Goal: Obtain resource: Download file/media

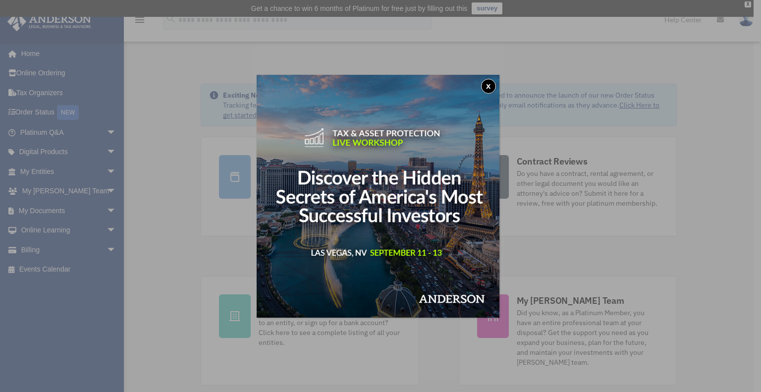
click button "x"
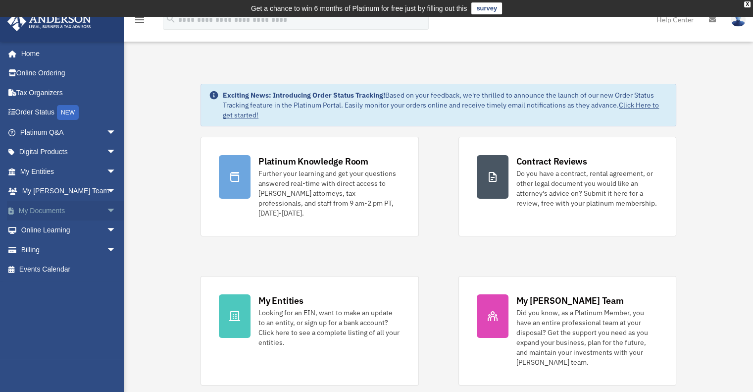
click link "My Documents arrow_drop_down"
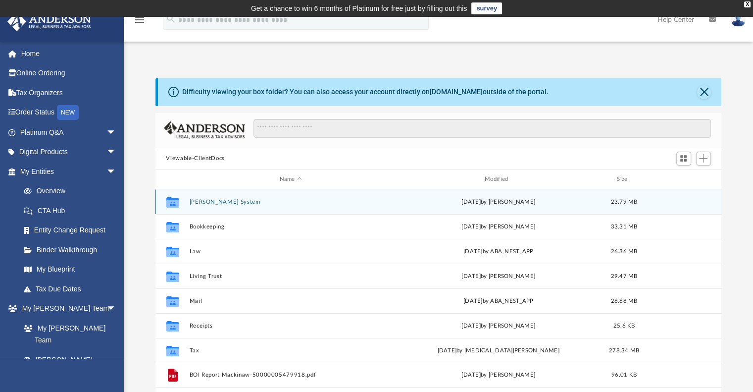
scroll to position [82, 0]
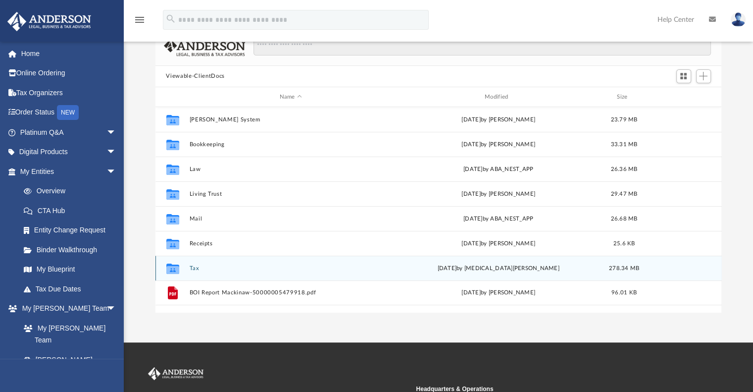
click at [200, 262] on div "Collaborated Folder Tax [DATE] by [MEDICAL_DATA][PERSON_NAME] 278.34 MB" at bounding box center [438, 267] width 566 height 25
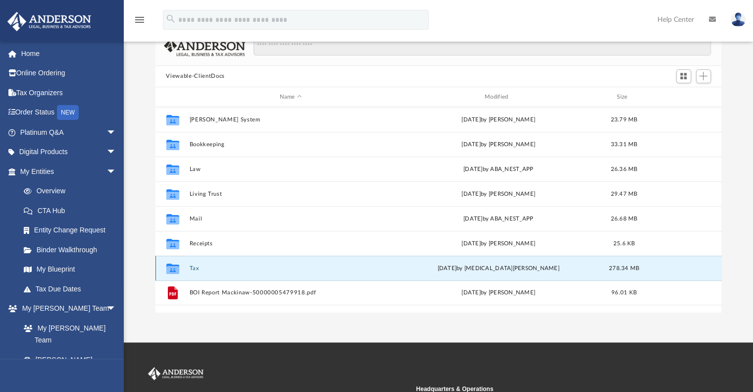
click at [197, 266] on button "Tax" at bounding box center [290, 268] width 203 height 6
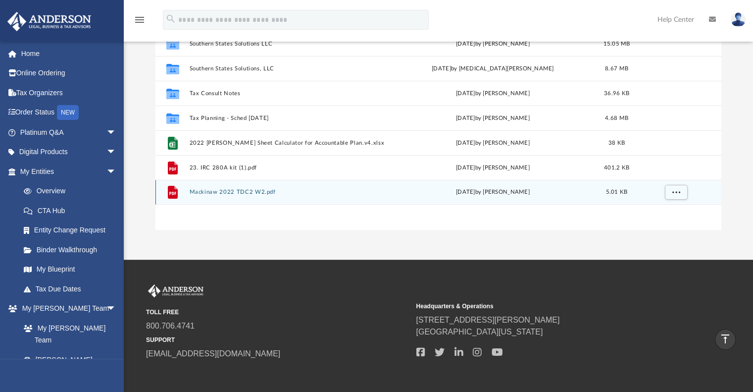
scroll to position [158, 0]
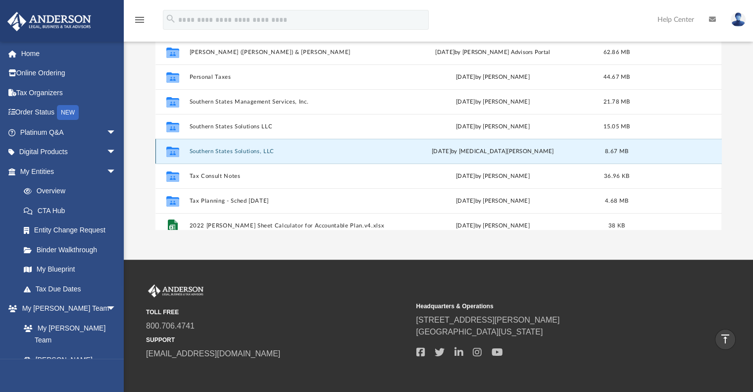
click at [222, 151] on button "Southern States Solutions, LLC" at bounding box center [289, 151] width 200 height 6
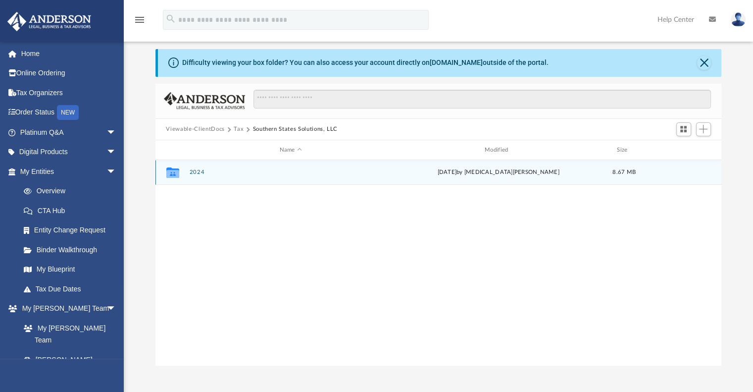
scroll to position [0, 0]
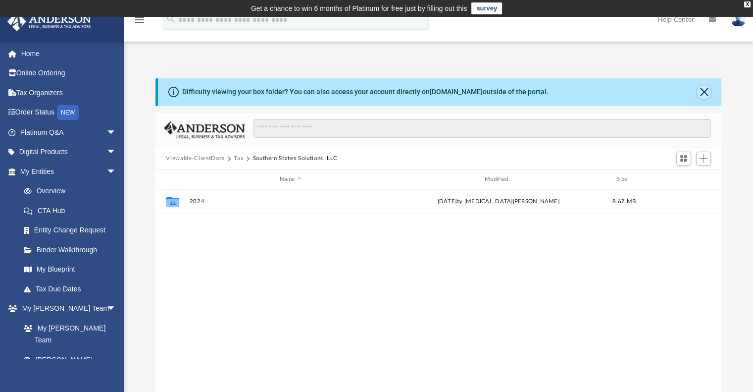
click at [700, 90] on button "Close" at bounding box center [704, 92] width 14 height 14
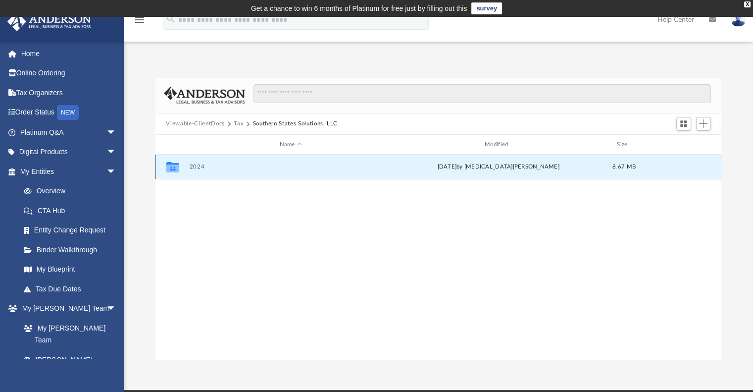
click at [192, 167] on button "2024" at bounding box center [290, 167] width 203 height 6
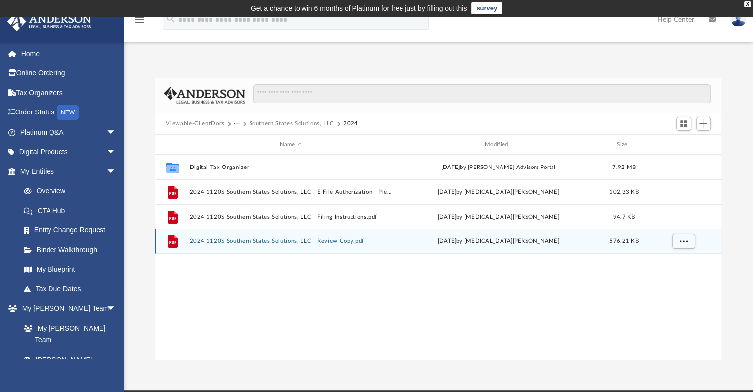
click at [220, 240] on button "2024 1120S Southern States Solutions, LLC - Review Copy.pdf" at bounding box center [290, 241] width 203 height 6
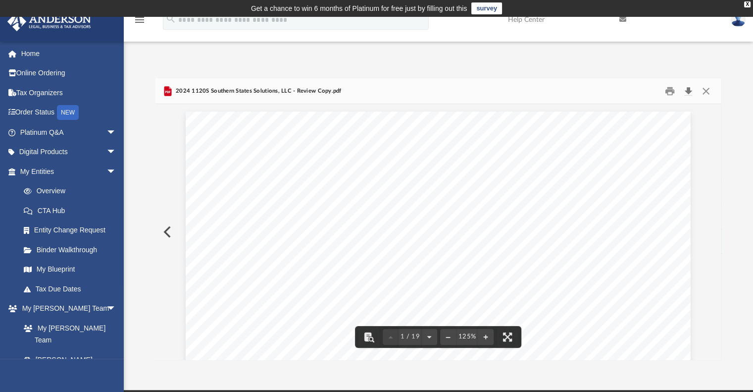
click at [687, 90] on button "Download" at bounding box center [689, 90] width 18 height 15
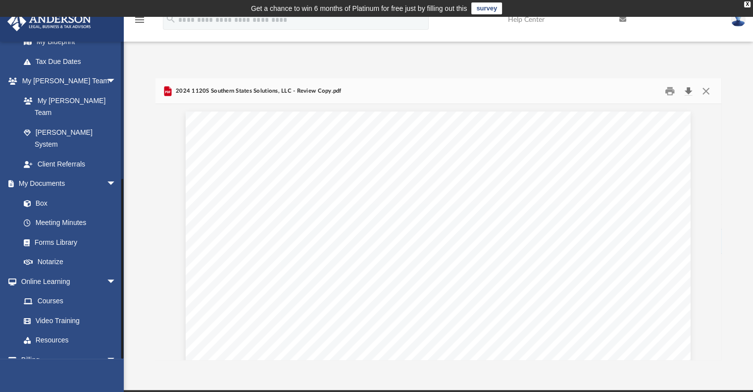
scroll to position [235, 0]
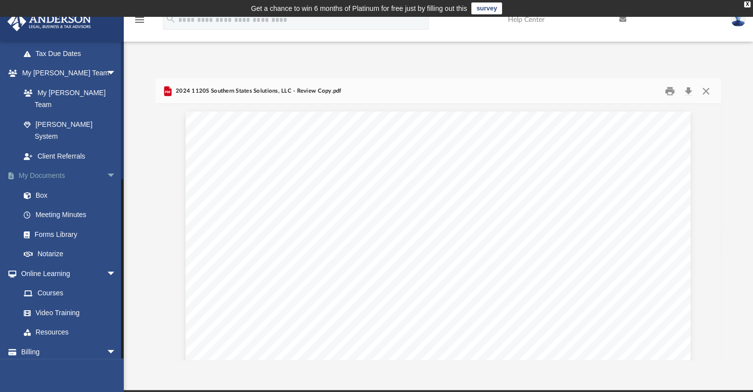
click at [59, 166] on link "My Documents arrow_drop_down" at bounding box center [69, 176] width 124 height 20
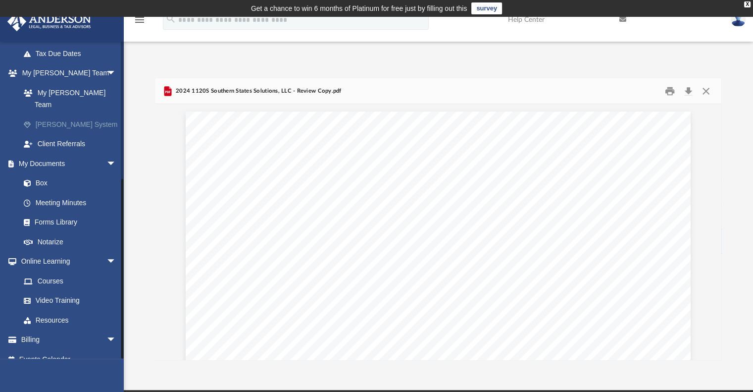
click at [52, 115] on link "[PERSON_NAME] System" at bounding box center [72, 124] width 117 height 20
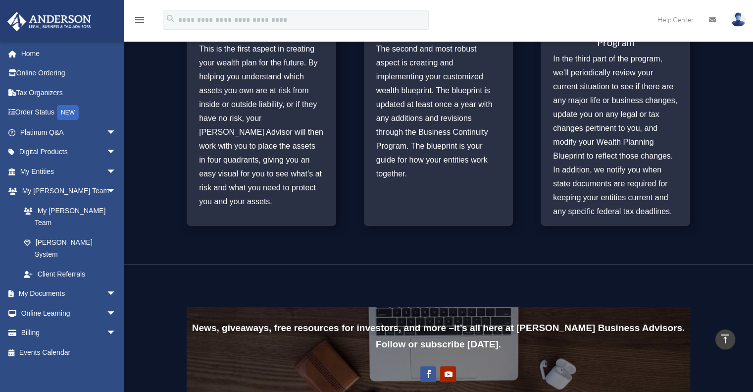
scroll to position [464, 0]
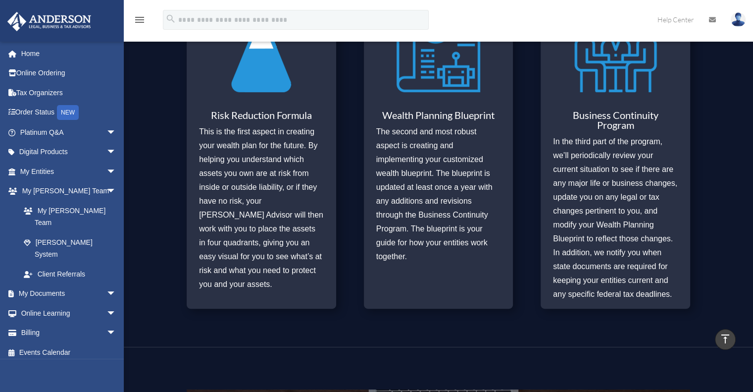
drag, startPoint x: 226, startPoint y: 215, endPoint x: 225, endPoint y: 232, distance: 16.9
click at [225, 232] on p "This is the first aspect in creating your wealth plan for the future. By helpin…" at bounding box center [261, 208] width 125 height 166
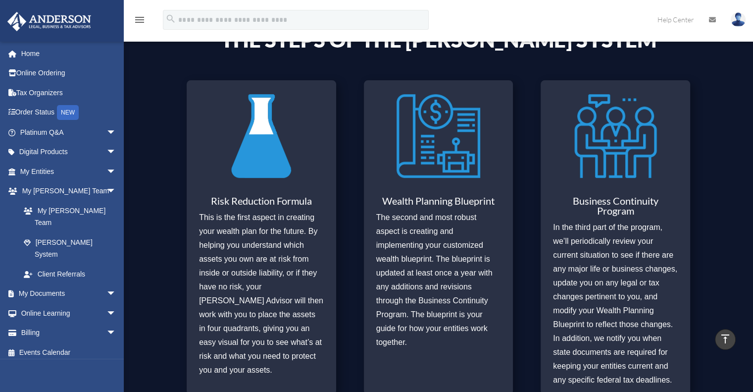
scroll to position [0, 0]
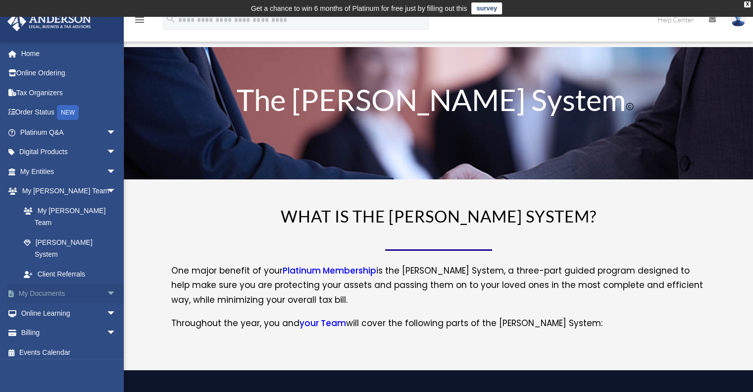
click at [54, 284] on link "My Documents arrow_drop_down" at bounding box center [69, 294] width 124 height 20
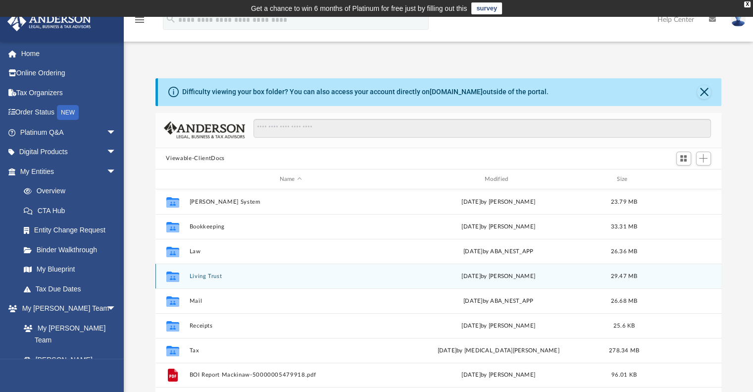
scroll to position [82, 0]
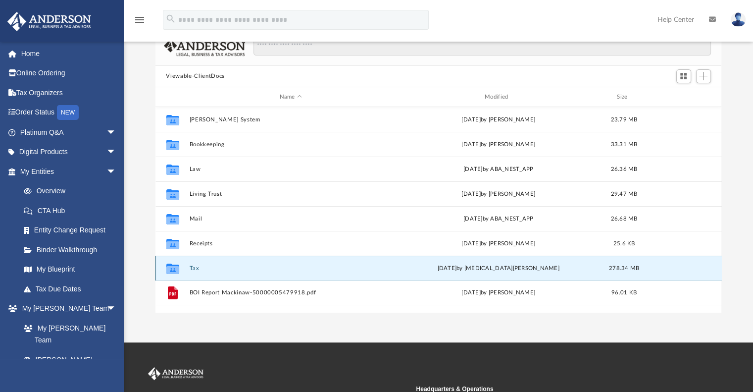
click at [194, 271] on button "Tax" at bounding box center [290, 268] width 203 height 6
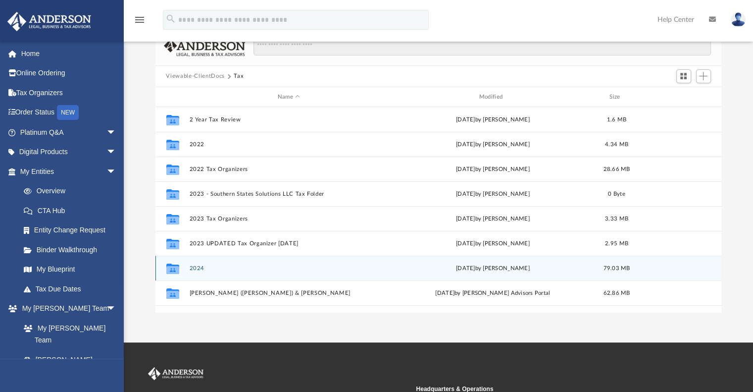
click at [200, 265] on button "2024" at bounding box center [289, 268] width 200 height 6
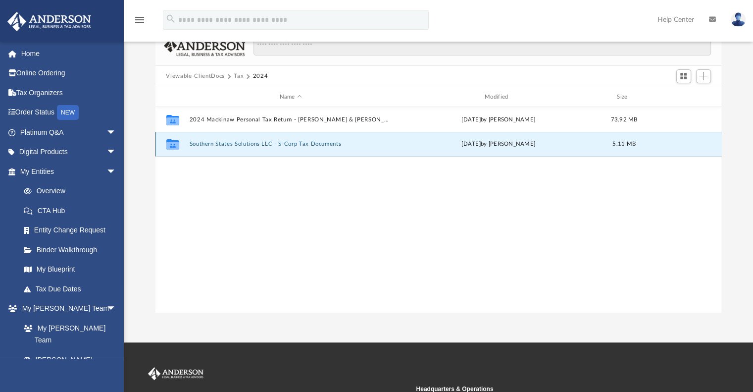
click at [237, 146] on button "Southern States Solutions LLC - S-Corp Tax Documents" at bounding box center [290, 144] width 203 height 6
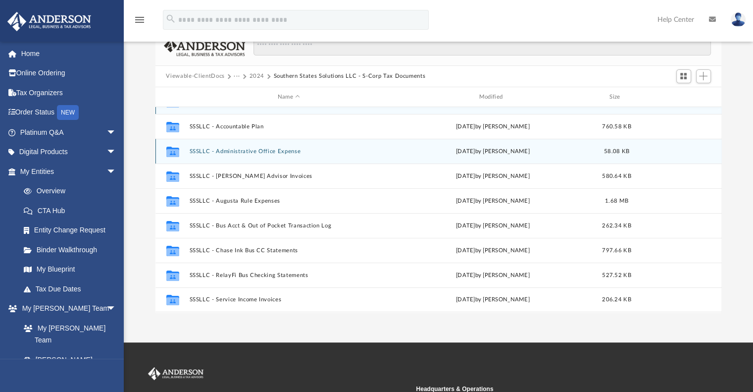
scroll to position [165, 0]
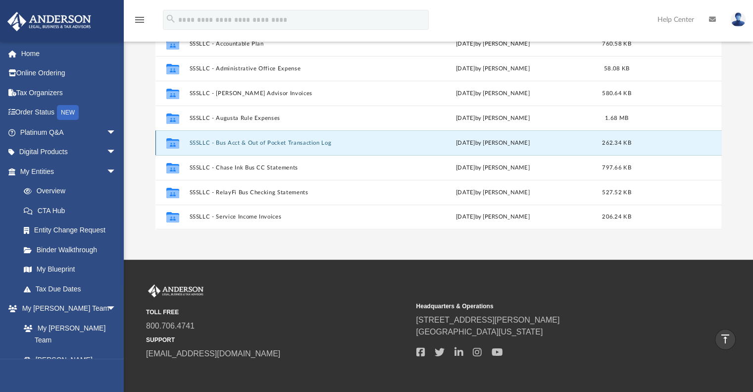
click at [279, 141] on button "SSSLLC - Bus Acct & Out of Pocket Transaction Log" at bounding box center [289, 143] width 200 height 6
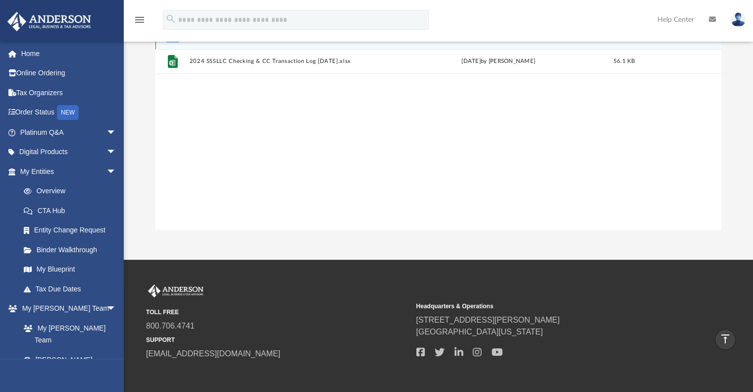
scroll to position [0, 0]
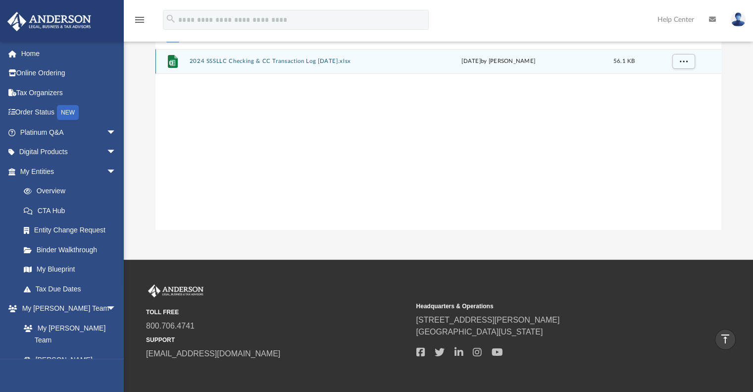
click at [248, 62] on button "2024 SSSLLC Checking & CC Transaction Log [DATE].xlsx" at bounding box center [290, 61] width 203 height 6
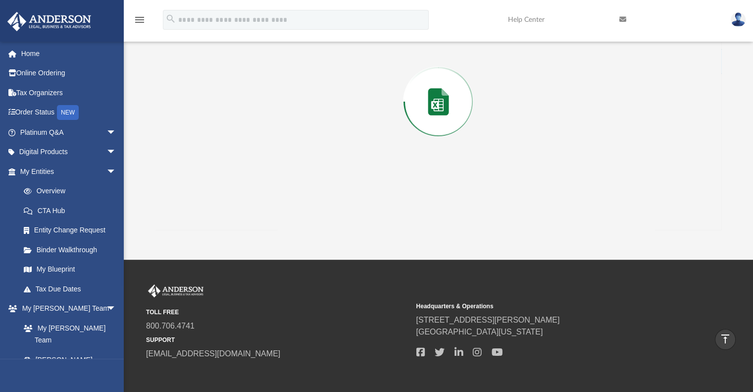
scroll to position [113, 0]
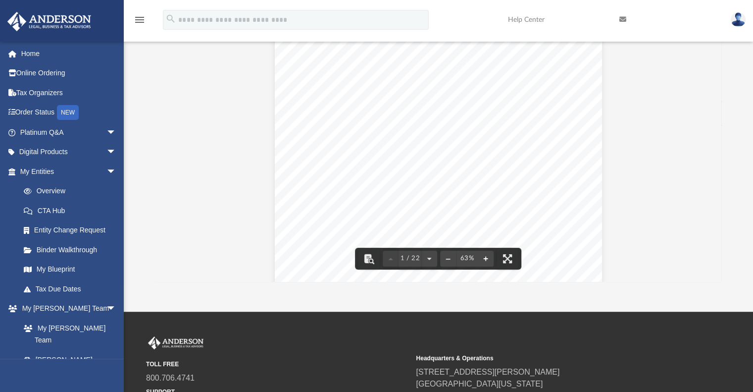
click at [484, 255] on button "File preview" at bounding box center [486, 259] width 16 height 22
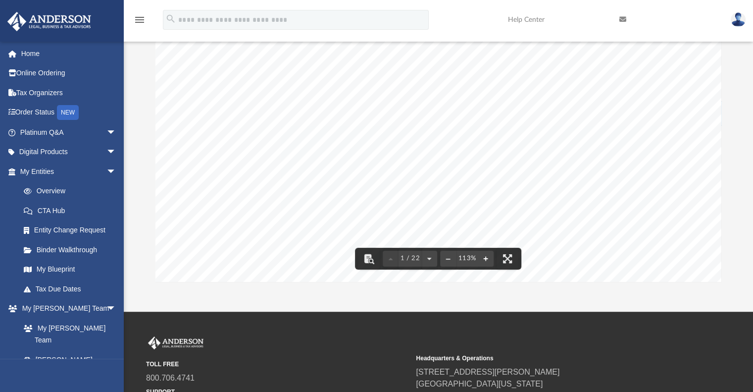
click at [484, 255] on button "File preview" at bounding box center [486, 259] width 16 height 22
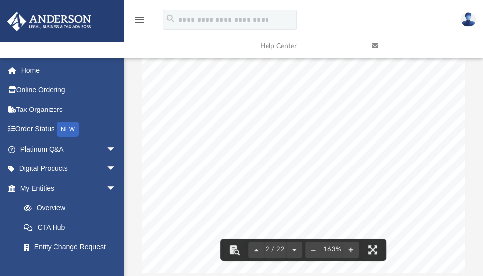
scroll to position [672, 535]
click at [350, 245] on button "File preview" at bounding box center [351, 250] width 16 height 22
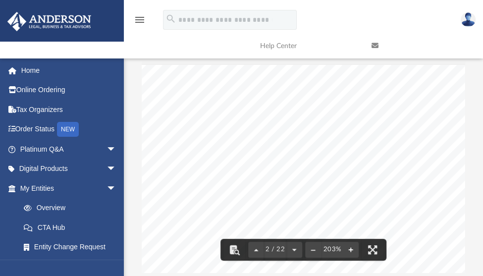
scroll to position [833, 666]
click at [350, 245] on button "File preview" at bounding box center [351, 250] width 16 height 22
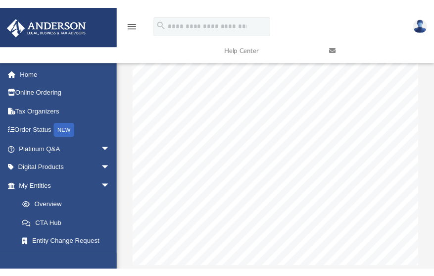
scroll to position [0, 0]
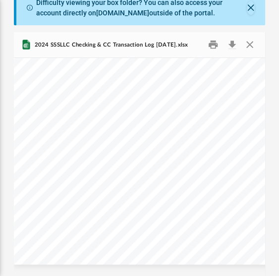
drag, startPoint x: 160, startPoint y: 230, endPoint x: 96, endPoint y: 231, distance: 64.4
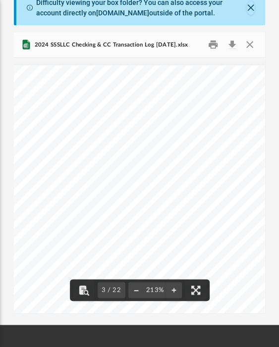
click at [135, 291] on button "File preview" at bounding box center [136, 290] width 16 height 22
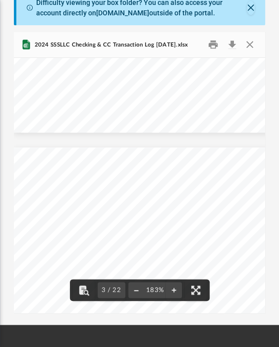
click at [135, 291] on button "File preview" at bounding box center [136, 290] width 16 height 22
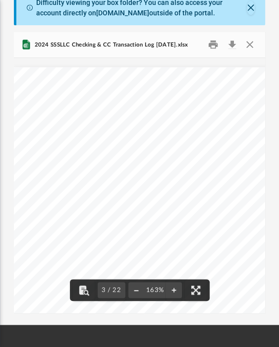
click at [135, 291] on button "File preview" at bounding box center [136, 290] width 16 height 22
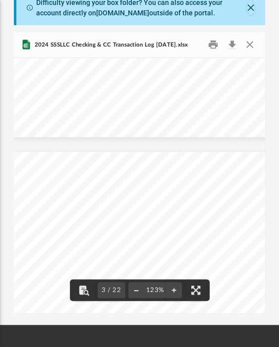
click at [135, 291] on button "File preview" at bounding box center [136, 290] width 16 height 22
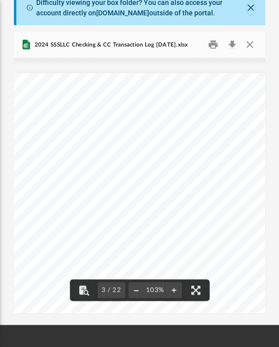
click at [135, 291] on button "File preview" at bounding box center [136, 290] width 16 height 22
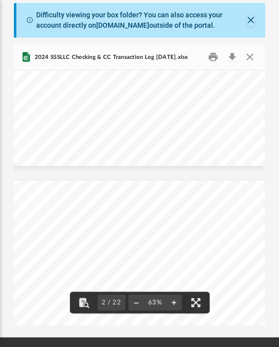
scroll to position [248, 84]
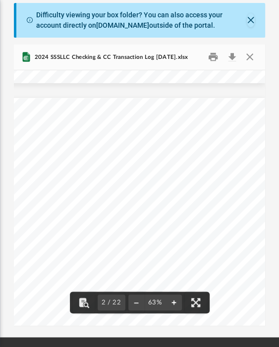
click at [173, 303] on button "File preview" at bounding box center [174, 303] width 16 height 22
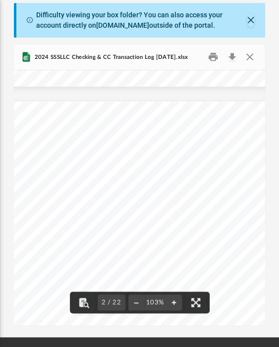
click at [173, 303] on button "File preview" at bounding box center [174, 303] width 16 height 22
click at [171, 299] on button "File preview" at bounding box center [174, 303] width 16 height 22
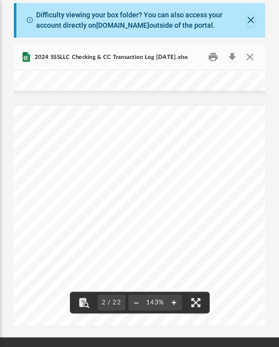
click at [171, 299] on button "File preview" at bounding box center [174, 303] width 16 height 22
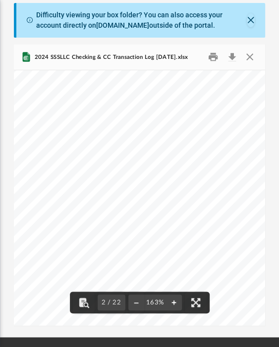
click at [171, 299] on button "File preview" at bounding box center [174, 303] width 16 height 22
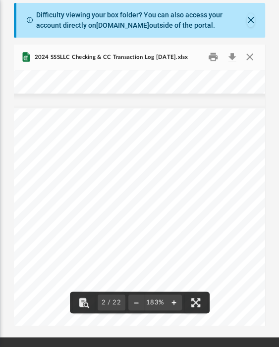
click at [171, 299] on button "File preview" at bounding box center [174, 303] width 16 height 22
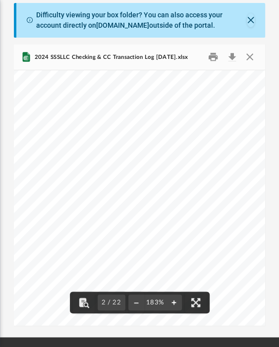
click at [171, 299] on button "File preview" at bounding box center [174, 303] width 16 height 22
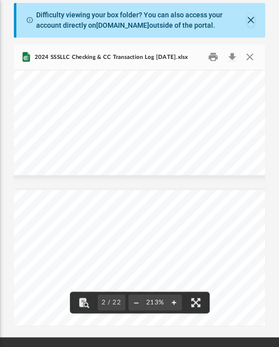
click at [171, 299] on button "File preview" at bounding box center [174, 303] width 16 height 22
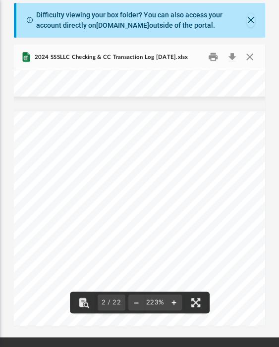
click at [171, 299] on button "File preview" at bounding box center [174, 303] width 16 height 22
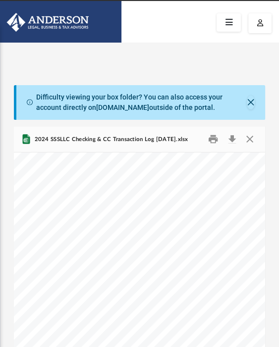
scroll to position [660, 1040]
click at [100, 200] on span "Professional Fees" at bounding box center [70, 197] width 87 height 10
click at [136, 20] on div at bounding box center [139, 21] width 279 height 41
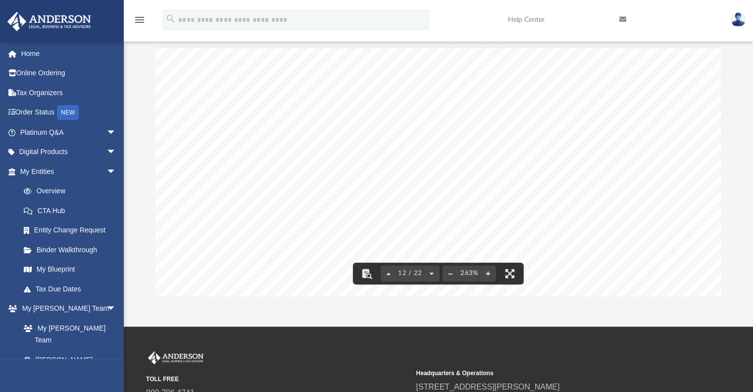
scroll to position [11834, 65]
click at [453, 271] on button "File preview" at bounding box center [451, 273] width 16 height 22
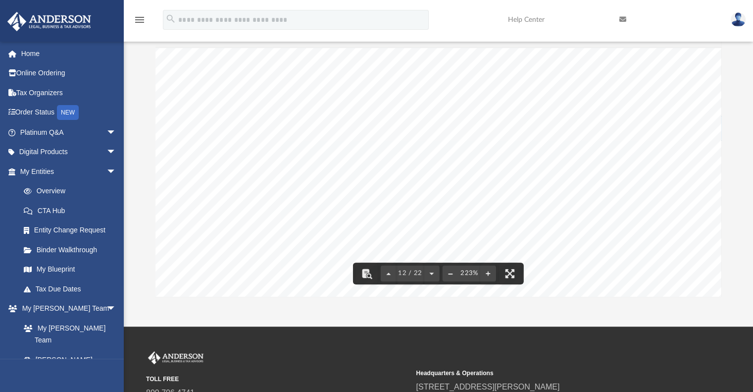
click at [453, 271] on button "File preview" at bounding box center [451, 273] width 16 height 22
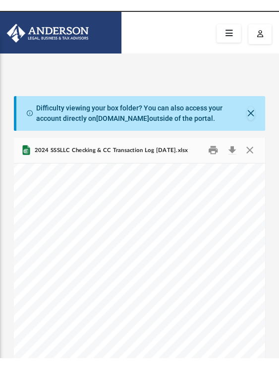
scroll to position [495, 465]
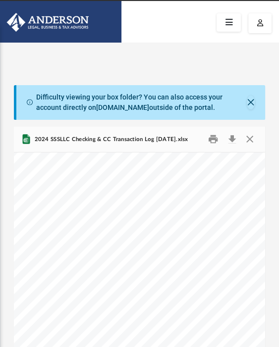
drag, startPoint x: 199, startPoint y: 342, endPoint x: 171, endPoint y: 342, distance: 27.2
click at [171, 342] on div "SSSLLC Summary Account Code Amount Account Code Amount Account Code Amount Ask …" at bounding box center [25, 34] width 955 height 738
drag, startPoint x: 157, startPoint y: 347, endPoint x: 156, endPoint y: 359, distance: 12.4
click at [156, 359] on html "X Get a chance to win 6 months of Platinum for free just by filling out this su…" at bounding box center [139, 300] width 279 height 633
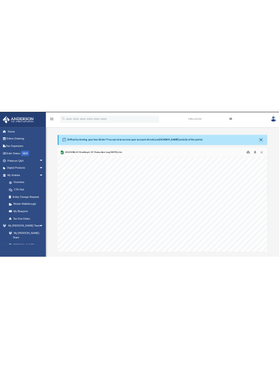
scroll to position [825, 396]
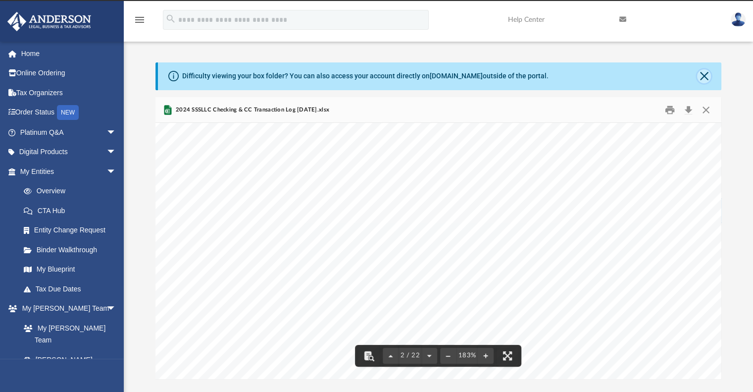
click at [705, 76] on button "Close" at bounding box center [704, 76] width 14 height 14
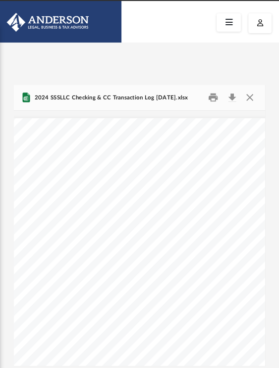
scroll to position [835, 694]
